Goal: Download file/media

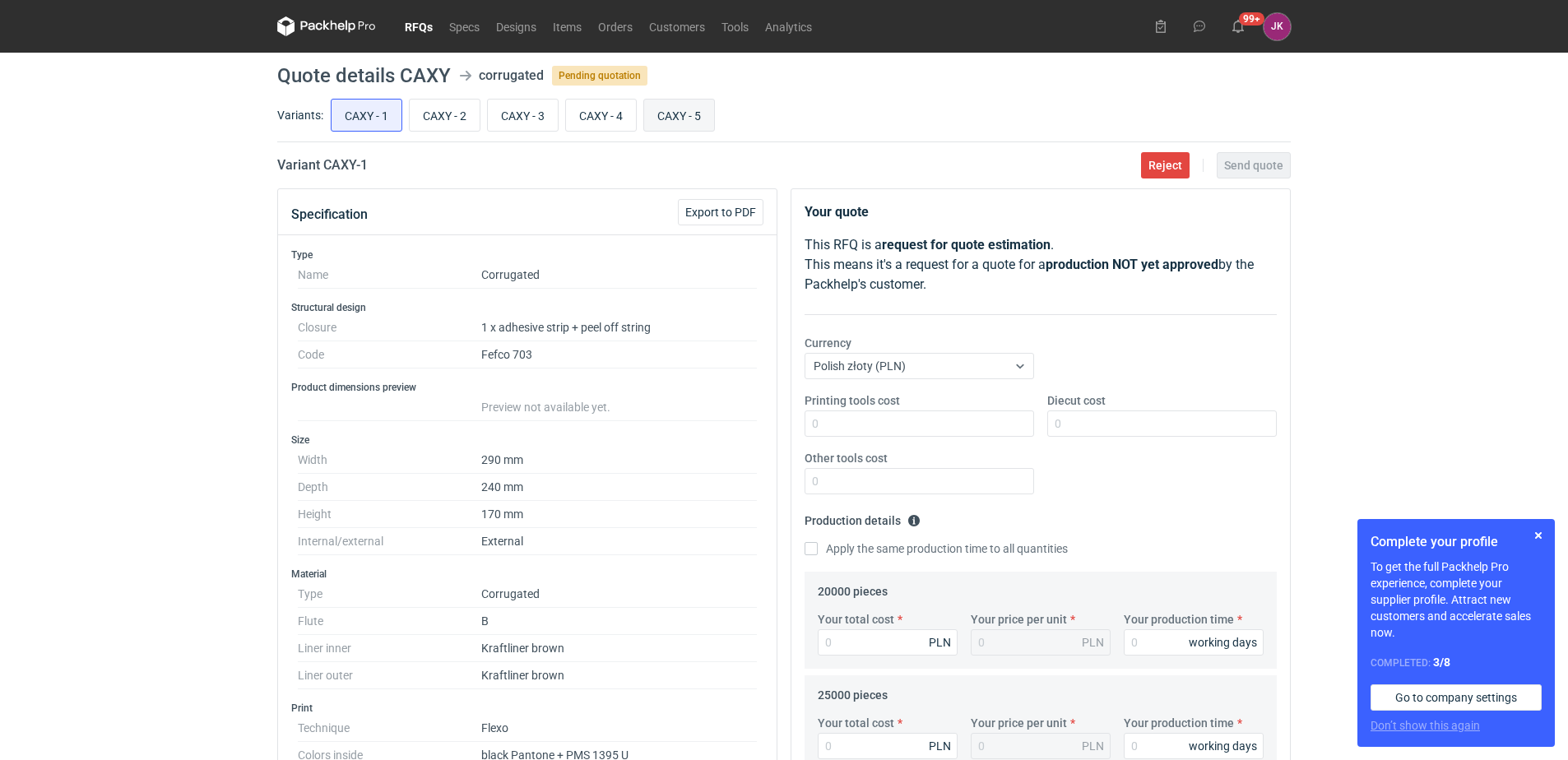
click at [696, 120] on input "CAXY - 5" at bounding box center [678, 115] width 70 height 32
radio input "true"
click at [760, 210] on button "Export to PDF" at bounding box center [721, 212] width 85 height 26
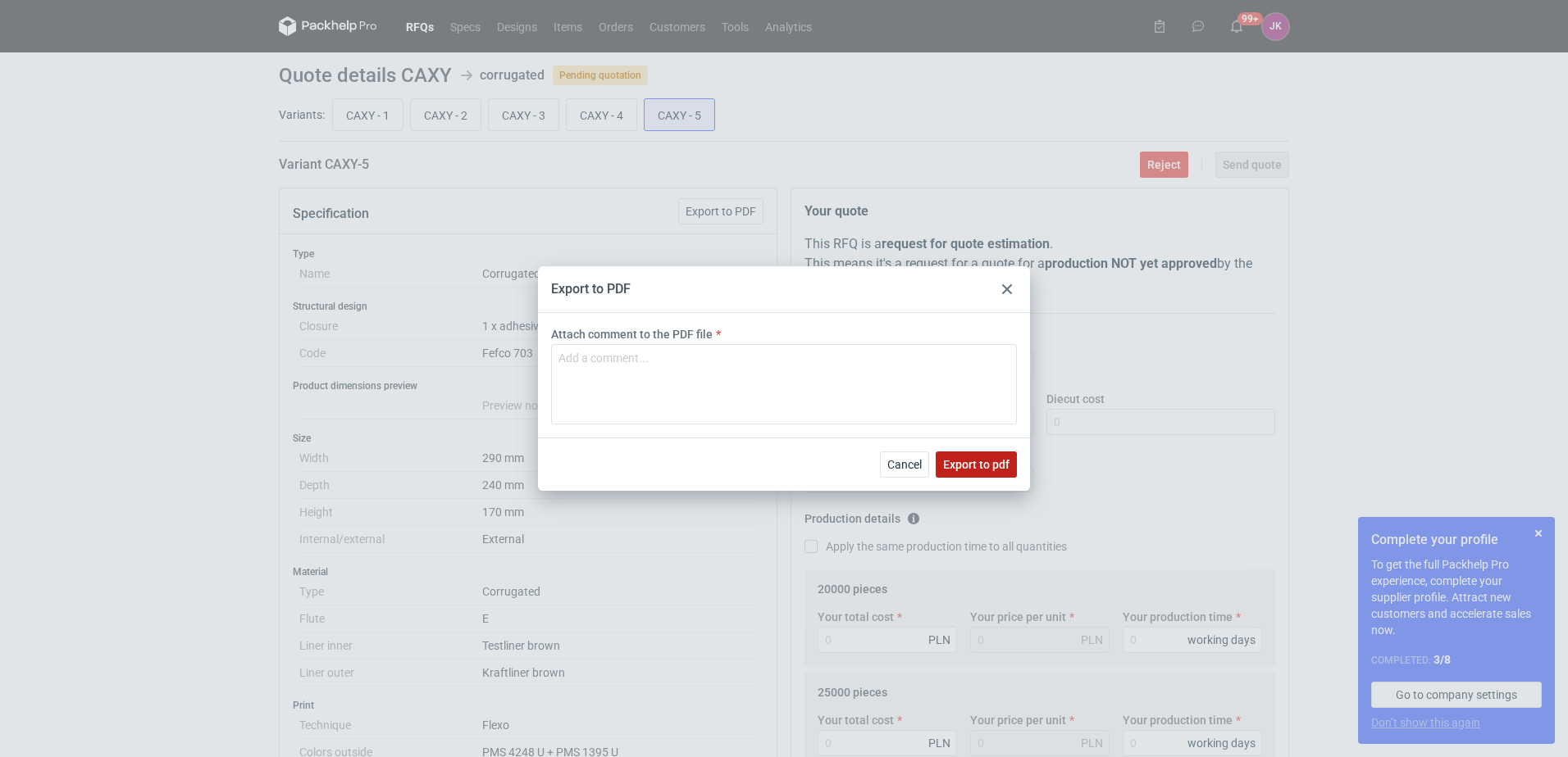
click at [983, 463] on span "Export to pdf" at bounding box center [976, 464] width 66 height 11
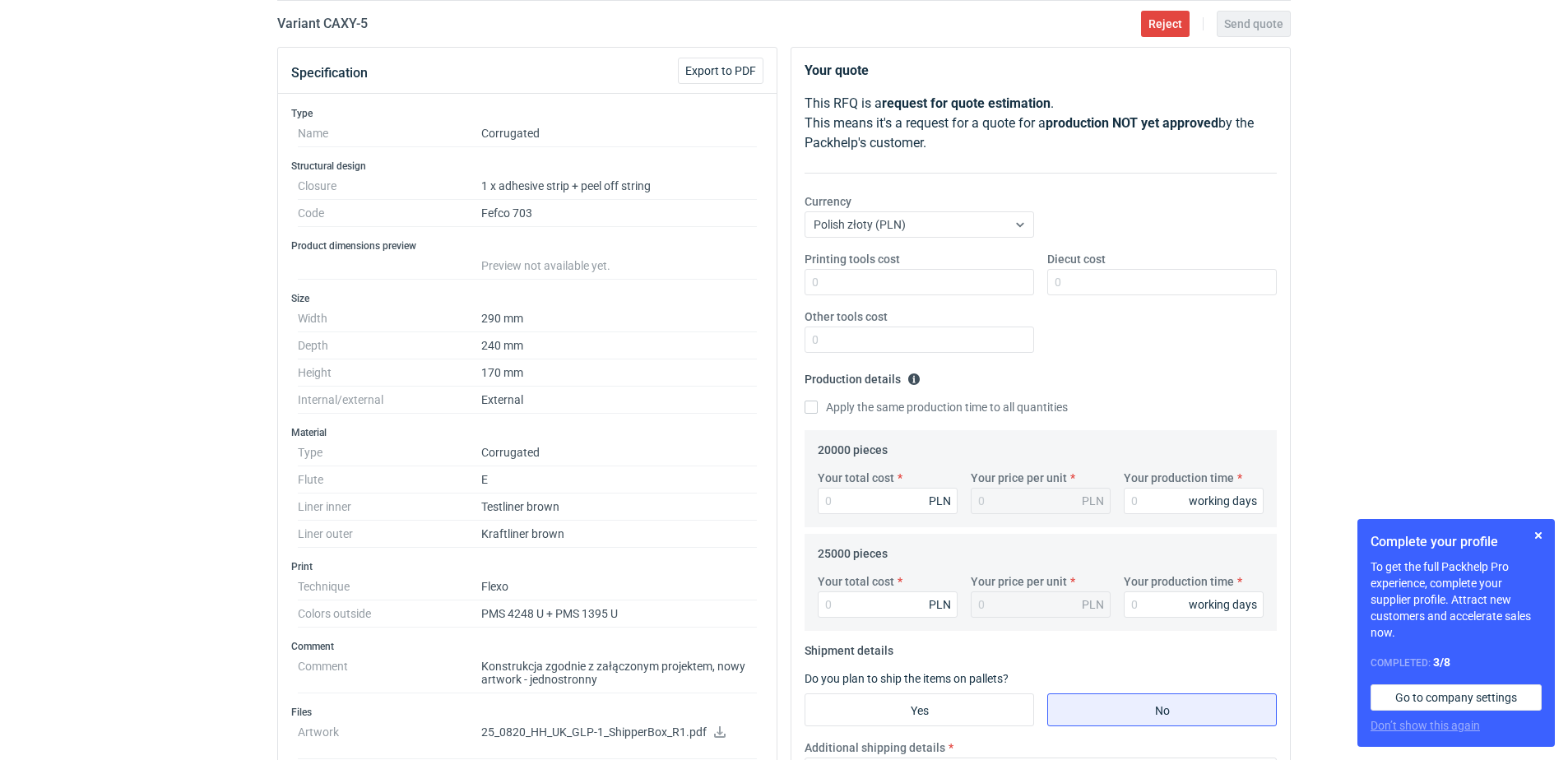
scroll to position [412, 0]
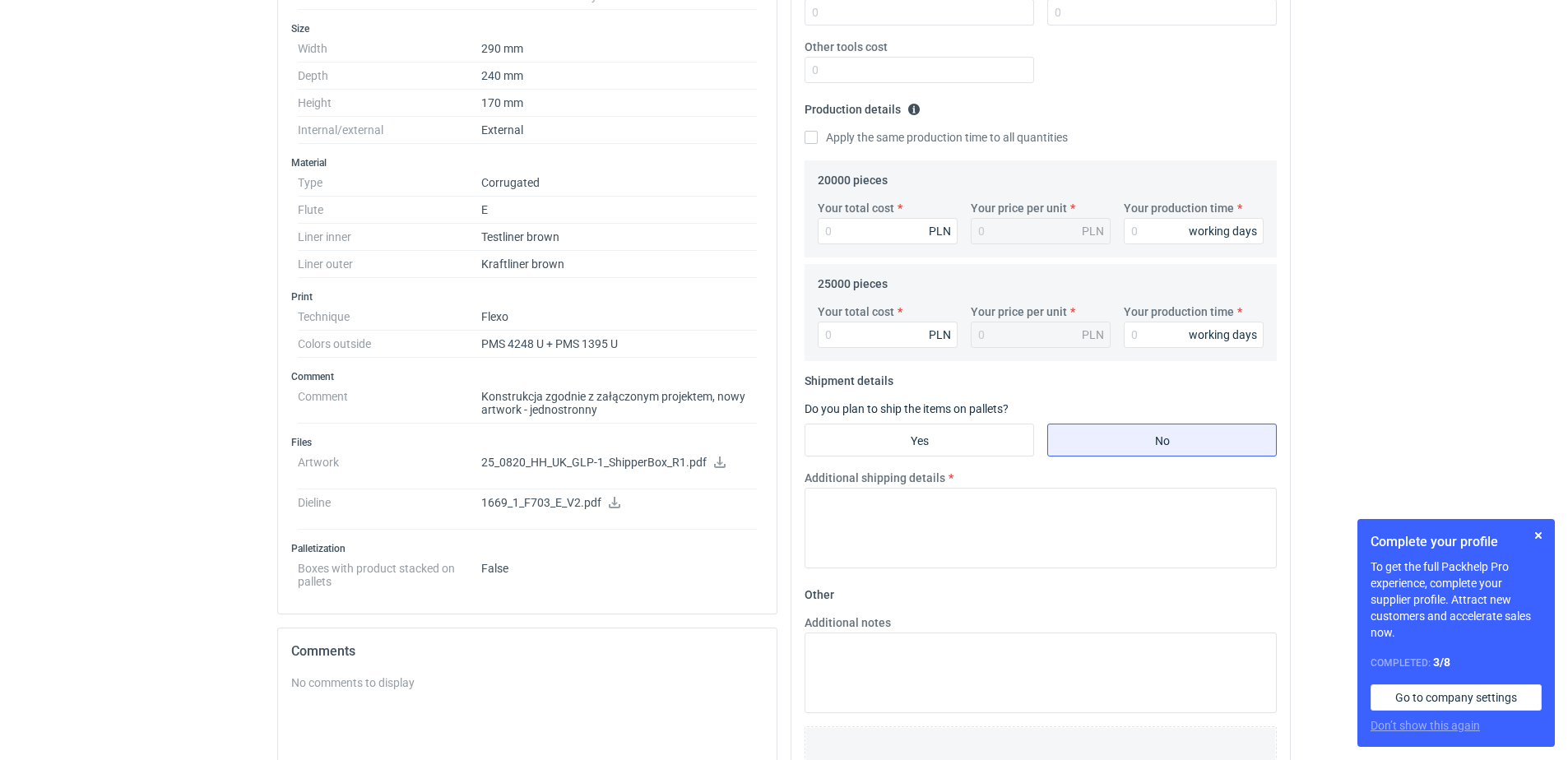
click at [717, 459] on icon at bounding box center [720, 462] width 13 height 11
click at [614, 495] on dd "1669_1_F703_E_V2.pdf" at bounding box center [618, 510] width 275 height 41
click at [608, 499] on dd "1669_1_F703_E_V2.pdf" at bounding box center [618, 510] width 275 height 41
click at [587, 508] on p "1669_1_F703_E_V2.pdf" at bounding box center [618, 503] width 275 height 15
click at [608, 500] on icon at bounding box center [614, 502] width 13 height 11
